Goal: Transaction & Acquisition: Book appointment/travel/reservation

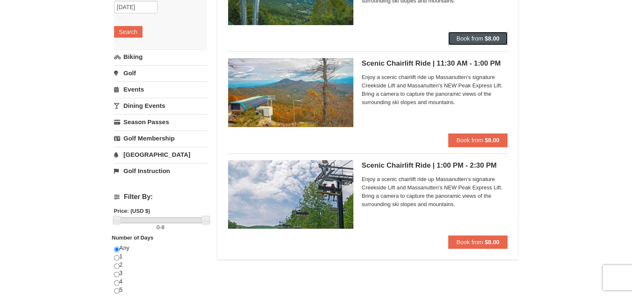
click at [479, 42] on button "Book from $8.00" at bounding box center [478, 38] width 60 height 13
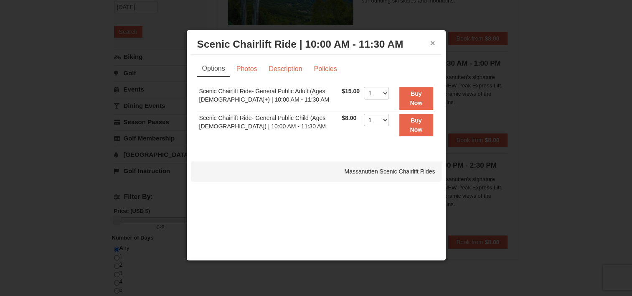
click at [432, 43] on button "×" at bounding box center [432, 43] width 5 height 8
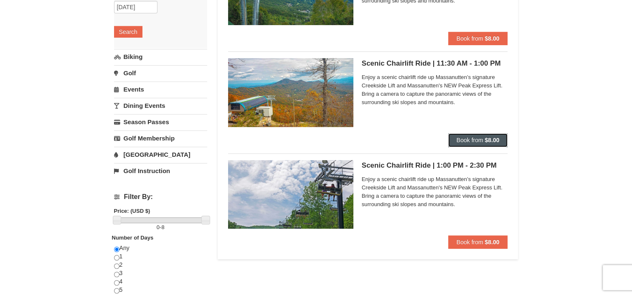
click at [462, 137] on span "Book from" at bounding box center [469, 140] width 27 height 7
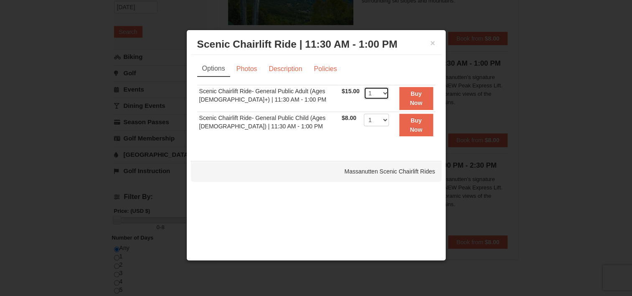
click at [383, 92] on select "1 2 3 4 5 6 7 8 9 10 11 12 13 14 15 16 17 18 19 20 21 22" at bounding box center [376, 93] width 25 height 13
click at [381, 91] on select "1 2 3 4 5 6 7 8 9 10 11 12 13 14 15 16 17 18 19 20 21 22" at bounding box center [376, 93] width 25 height 13
select select "2"
click at [364, 87] on select "1 2 3 4 5 6 7 8 9 10 11 12 13 14 15 16 17 18 19 20 21 22" at bounding box center [376, 93] width 25 height 13
click at [410, 93] on strong "Buy Now" at bounding box center [416, 98] width 13 height 16
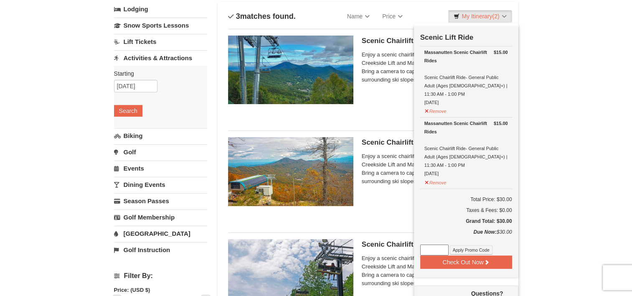
scroll to position [11, 0]
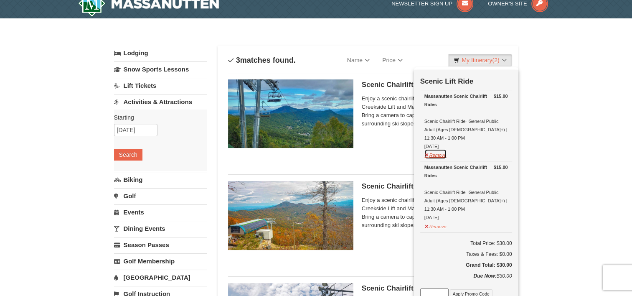
click at [430, 149] on button "Remove" at bounding box center [435, 154] width 23 height 10
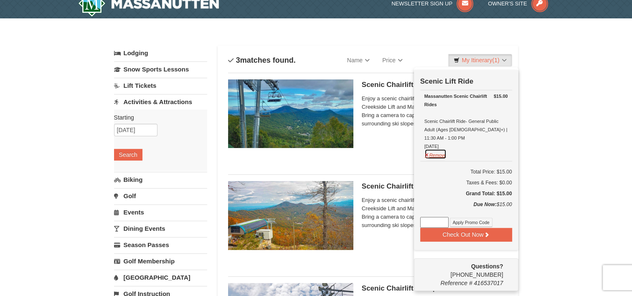
click at [432, 149] on button "Remove" at bounding box center [435, 154] width 23 height 10
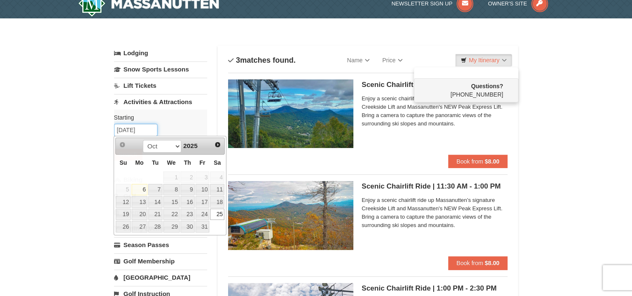
click at [137, 129] on input "[DATE]" at bounding box center [135, 130] width 43 height 13
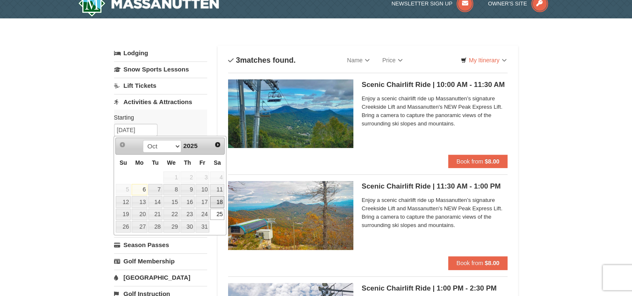
click at [215, 202] on link "18" at bounding box center [217, 202] width 14 height 12
type input "[DATE]"
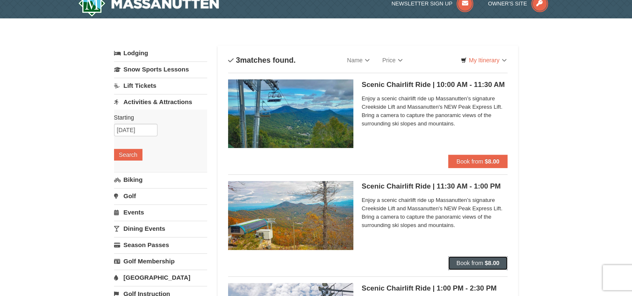
click at [455, 263] on button "Book from $8.00" at bounding box center [478, 262] width 60 height 13
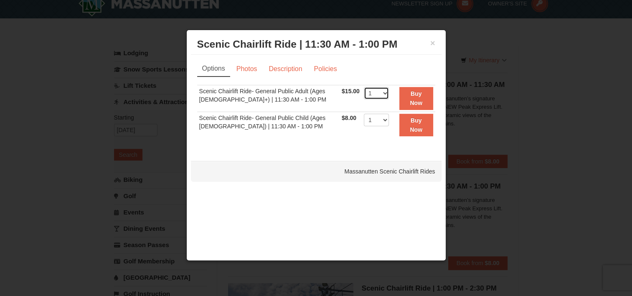
click at [382, 91] on select "1 2 3 4 5 6 7 8 9 10 11 12 13 14 15 16 17 18 19 20 21 22" at bounding box center [376, 93] width 25 height 13
select select "2"
click at [364, 87] on select "1 2 3 4 5 6 7 8 9 10 11 12 13 14 15 16 17 18 19 20 21 22" at bounding box center [376, 93] width 25 height 13
click at [406, 100] on button "Buy Now" at bounding box center [416, 98] width 34 height 23
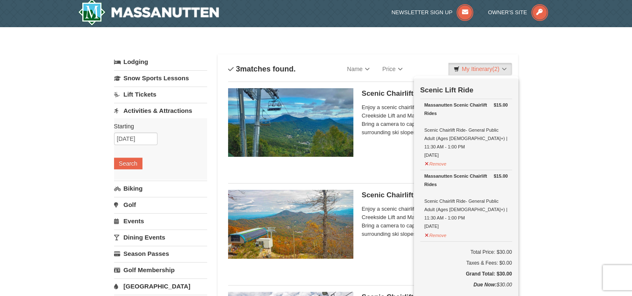
scroll to position [3, 0]
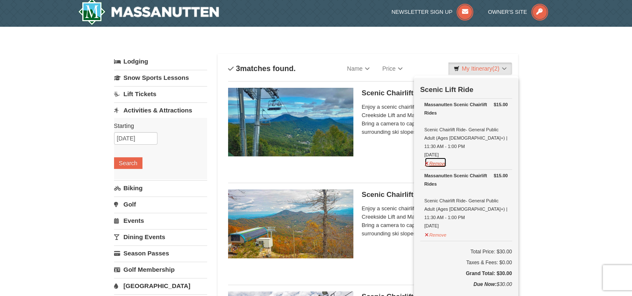
click at [438, 157] on button "Remove" at bounding box center [435, 162] width 23 height 10
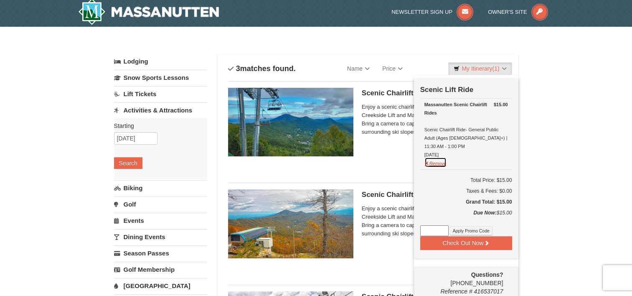
click at [436, 157] on button "Remove" at bounding box center [435, 162] width 23 height 10
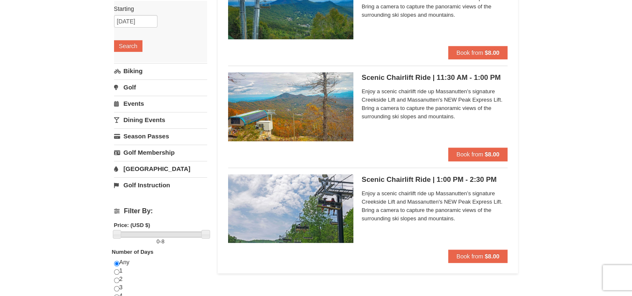
scroll to position [136, 0]
